Goal: Information Seeking & Learning: Check status

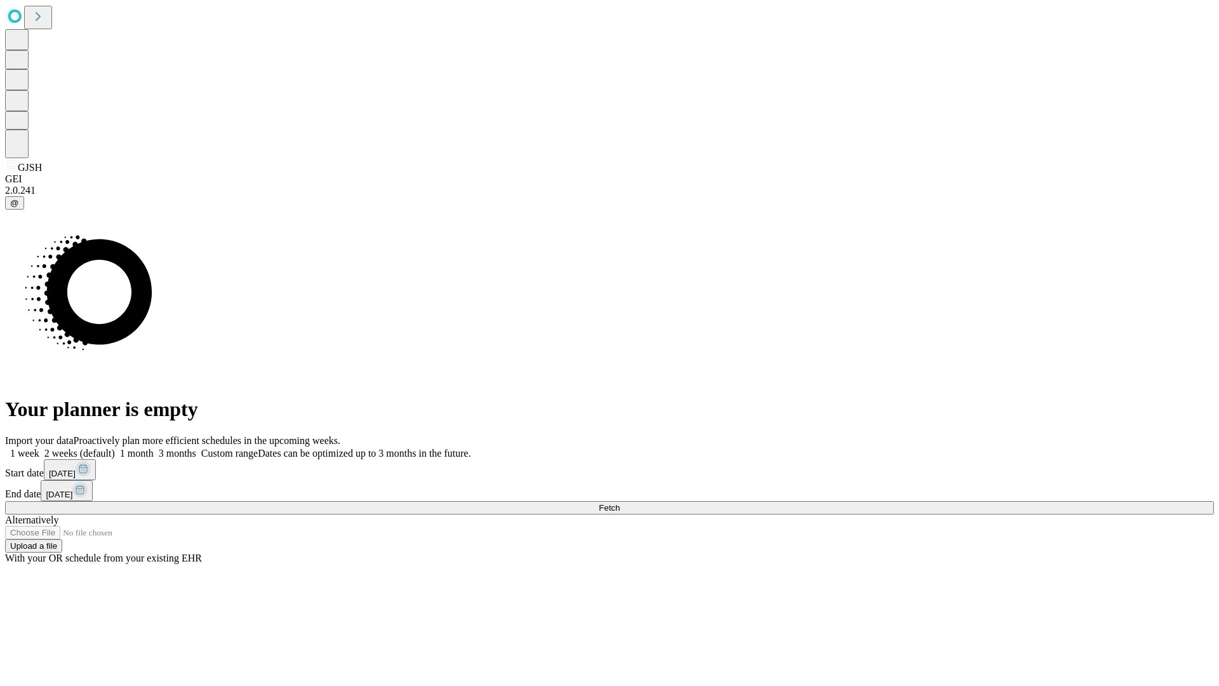
click at [620, 503] on span "Fetch" at bounding box center [609, 508] width 21 height 10
